Goal: Check status: Check status

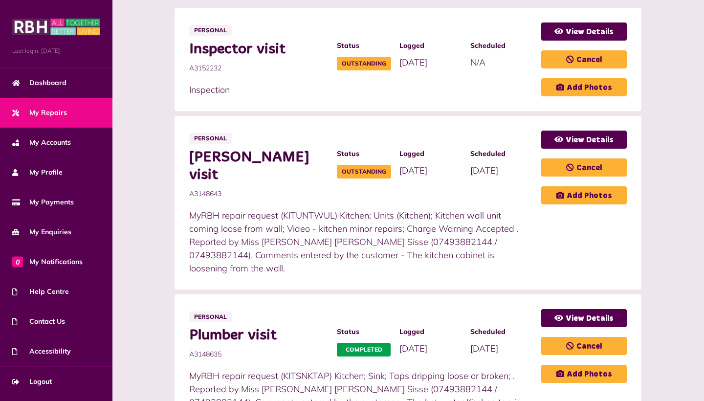
click at [685, 39] on div "**********" at bounding box center [408, 377] width 572 height 876
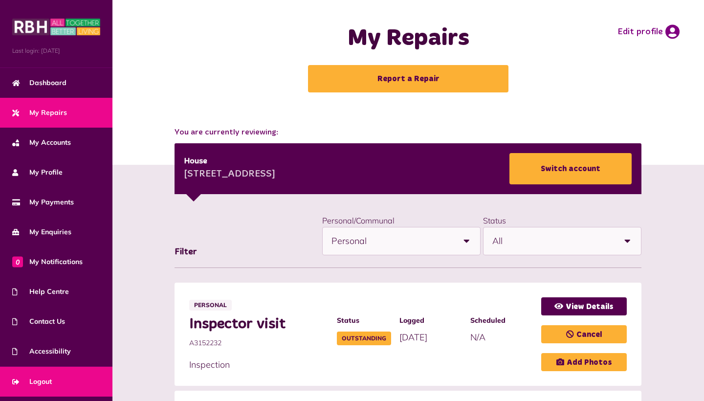
click at [37, 385] on span "Logout" at bounding box center [32, 382] width 40 height 10
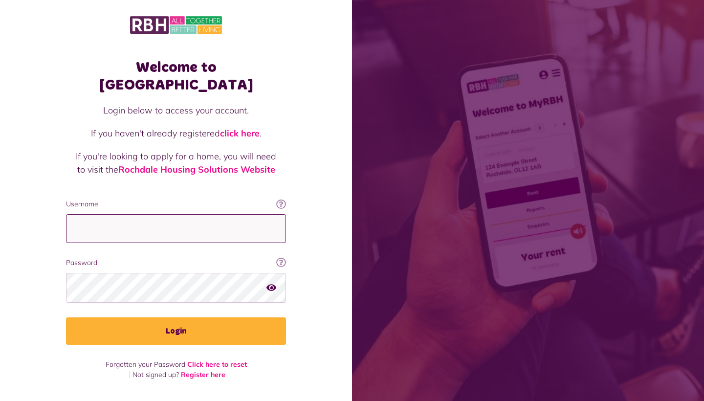
type input "**********"
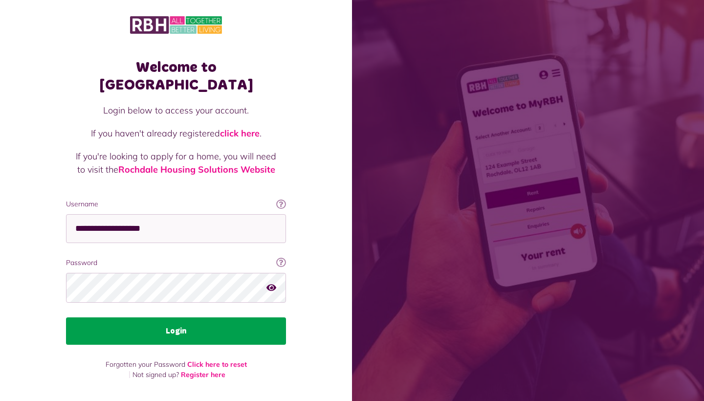
click at [171, 324] on button "Login" at bounding box center [176, 330] width 220 height 27
click at [184, 323] on button "Login" at bounding box center [176, 330] width 220 height 27
click at [181, 317] on button "Login" at bounding box center [176, 330] width 220 height 27
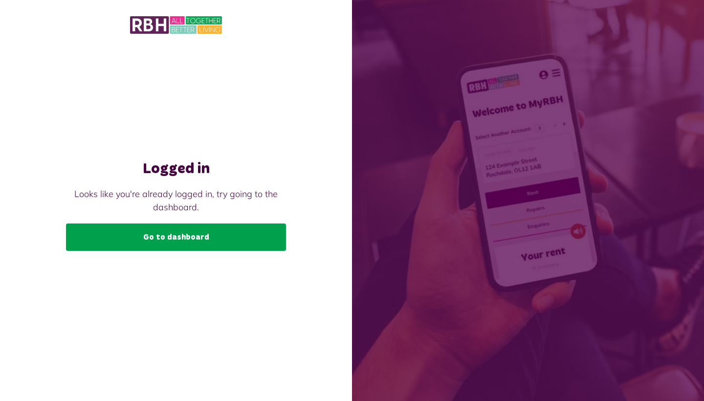
click at [248, 233] on link "Go to dashboard" at bounding box center [176, 237] width 220 height 27
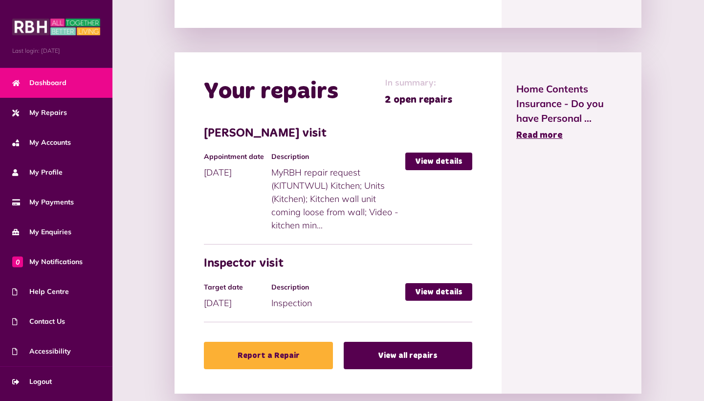
scroll to position [490, 0]
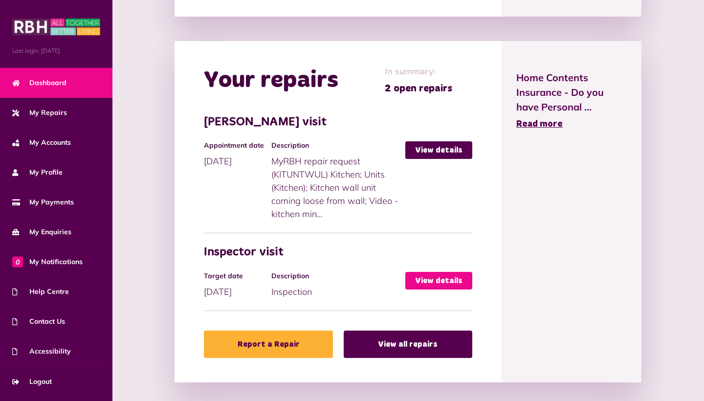
click at [439, 281] on link "View details" at bounding box center [439, 281] width 67 height 18
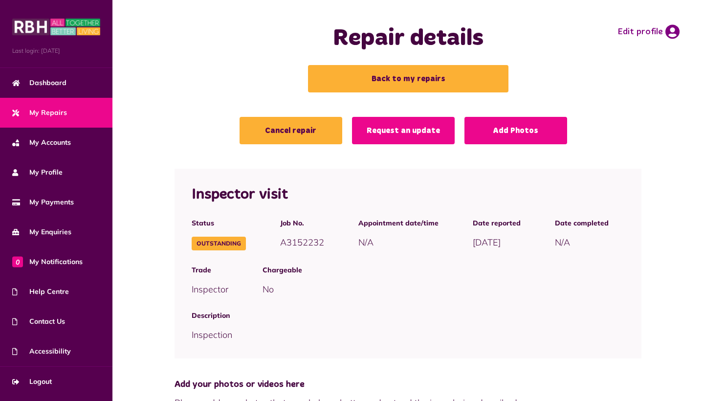
click at [613, 298] on div "Chargeable No" at bounding box center [444, 280] width 396 height 45
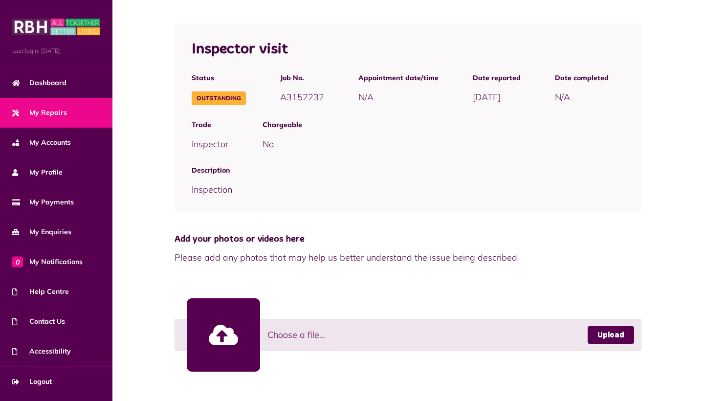
scroll to position [145, 0]
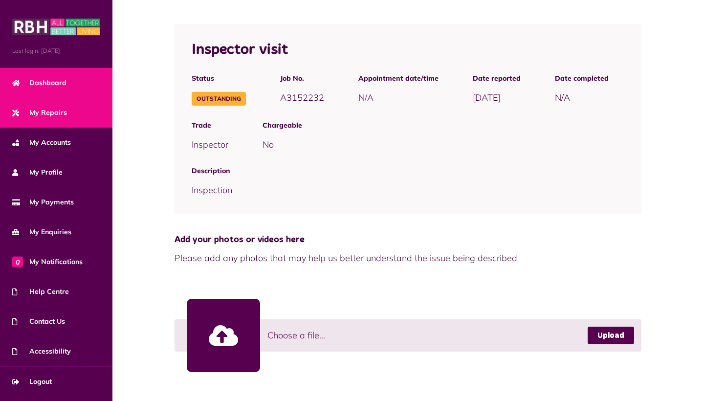
click at [50, 86] on span "Dashboard" at bounding box center [39, 83] width 54 height 10
